Goal: Information Seeking & Learning: Check status

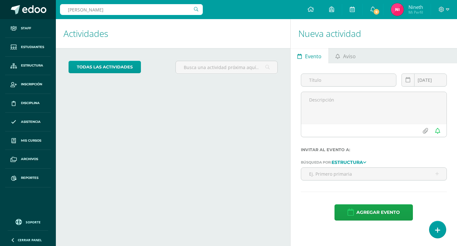
drag, startPoint x: 135, startPoint y: 10, endPoint x: 0, endPoint y: 18, distance: 134.9
click at [0, 18] on body "Staff Estudiantes Estructura Inscripción Disciplina Asistencia Mis cursos Archi…" at bounding box center [228, 123] width 457 height 246
type input "rosaura"
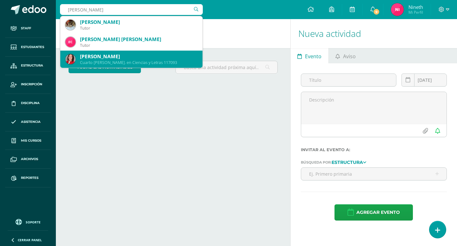
click at [133, 54] on div "Rosaura Isabella González González" at bounding box center [139, 56] width 118 height 7
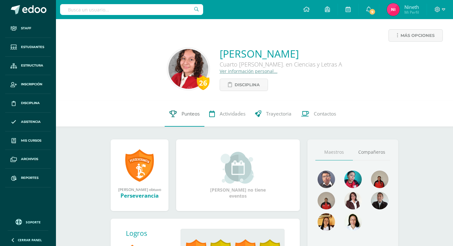
click at [191, 115] on span "Punteos" at bounding box center [190, 113] width 18 height 7
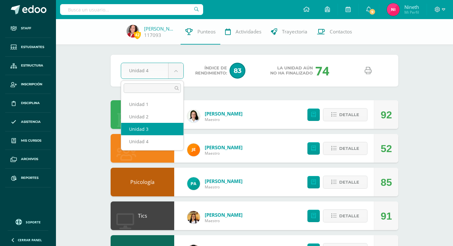
select select "Unidad 3"
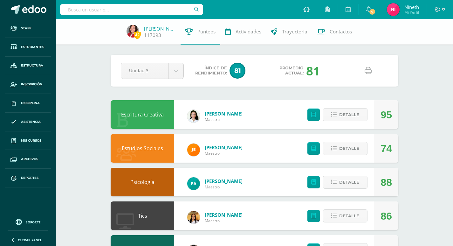
click at [368, 74] on icon at bounding box center [367, 70] width 7 height 7
click at [123, 12] on input "text" at bounding box center [131, 9] width 143 height 11
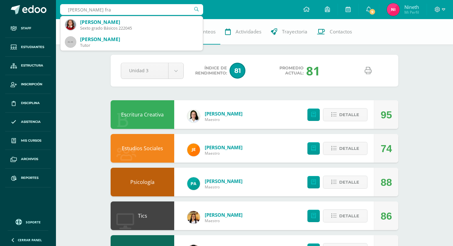
type input "bolaños fra"
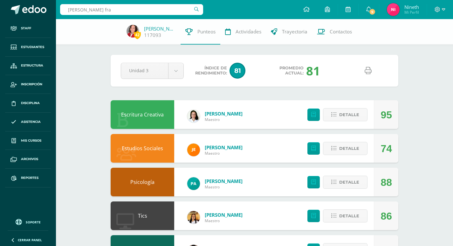
click at [130, 11] on input "bolaños fra" at bounding box center [131, 9] width 143 height 11
drag, startPoint x: 129, startPoint y: 11, endPoint x: 0, endPoint y: -10, distance: 130.4
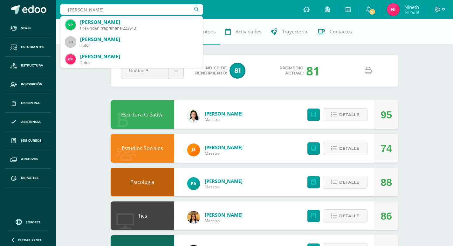
type input "perez espino"
